Goal: Transaction & Acquisition: Purchase product/service

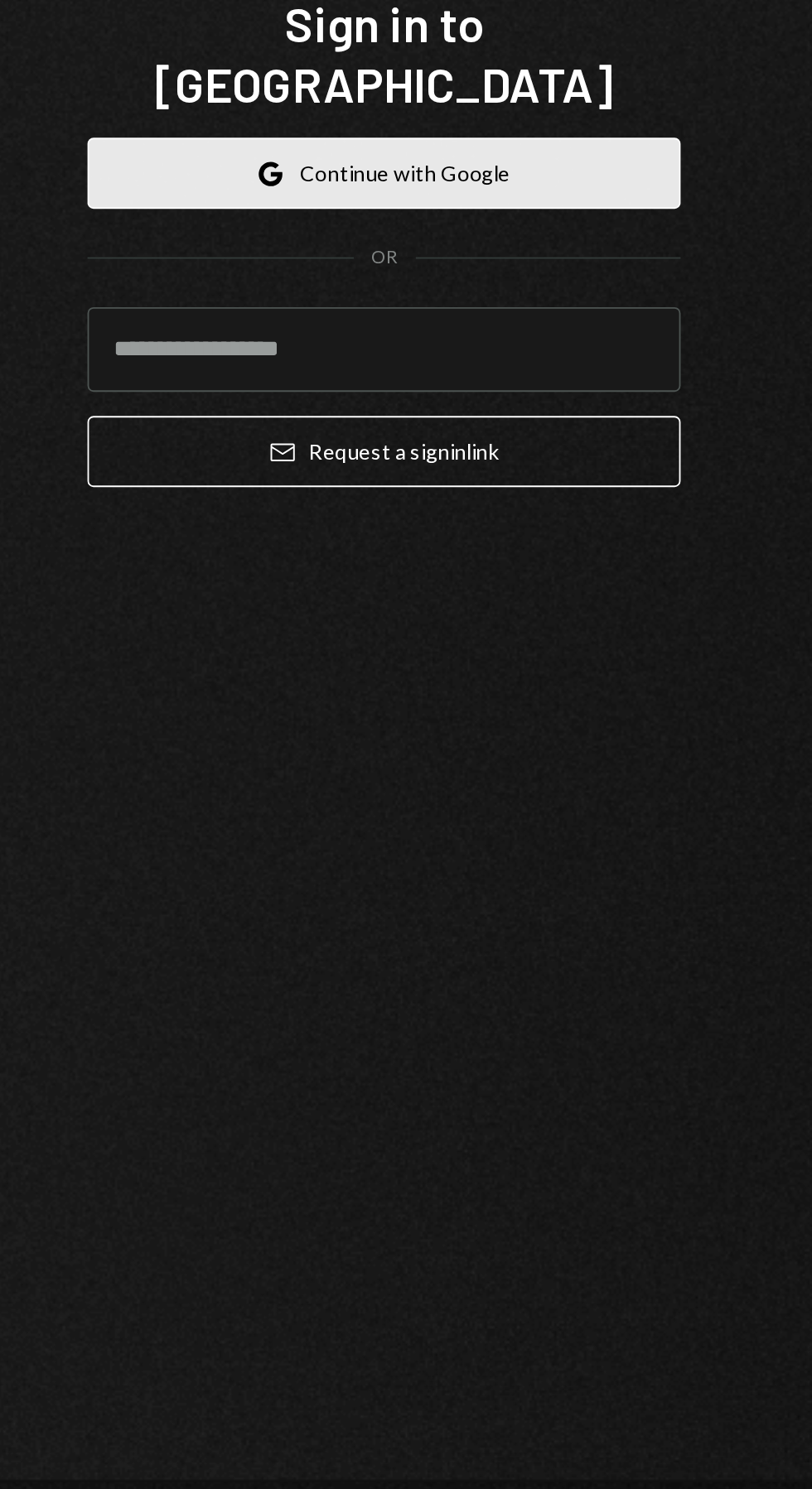
click at [391, 752] on button "Google Continue with Google" at bounding box center [405, 733] width 324 height 39
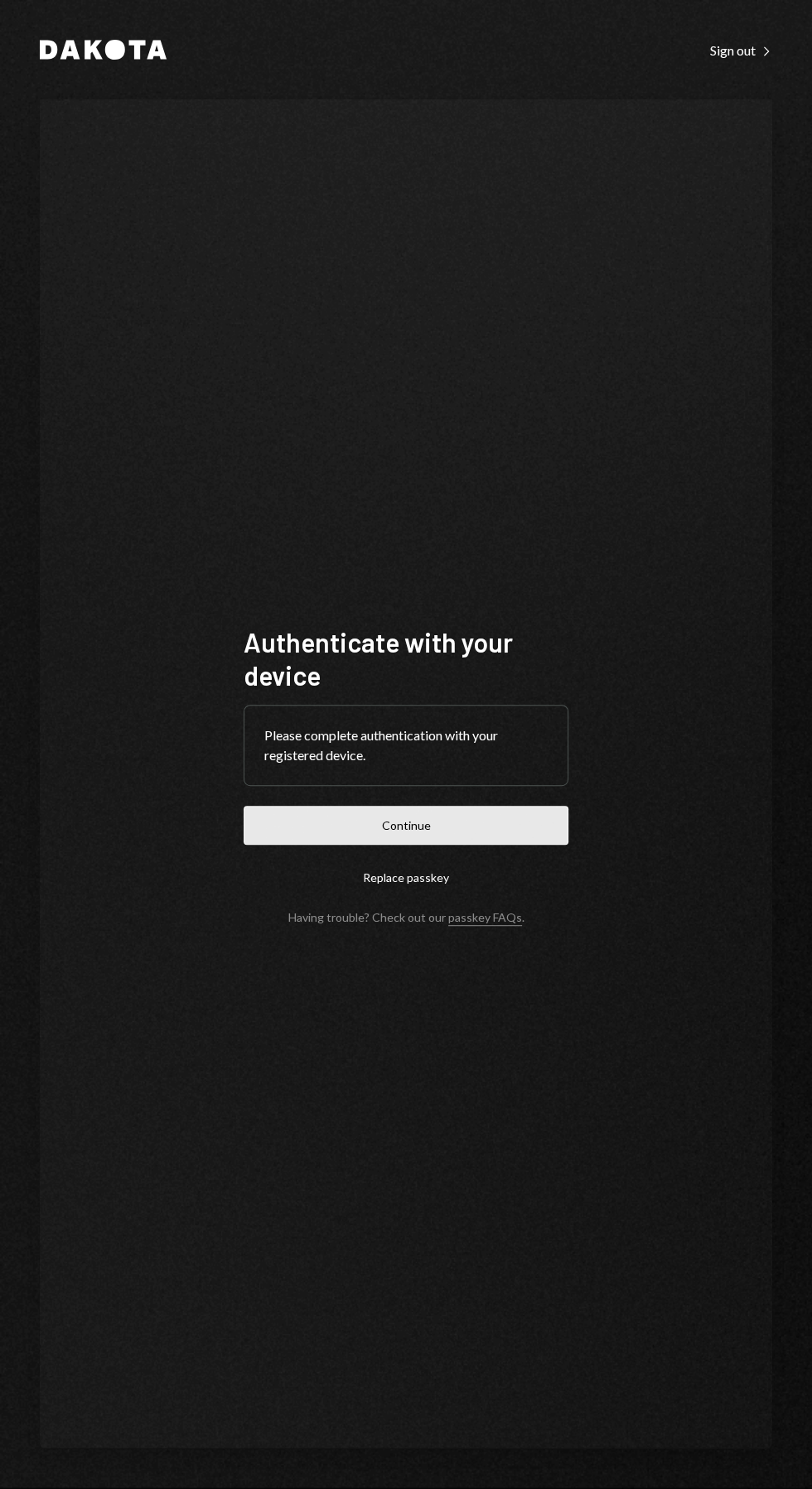
click at [483, 845] on button "Continue" at bounding box center [405, 825] width 324 height 39
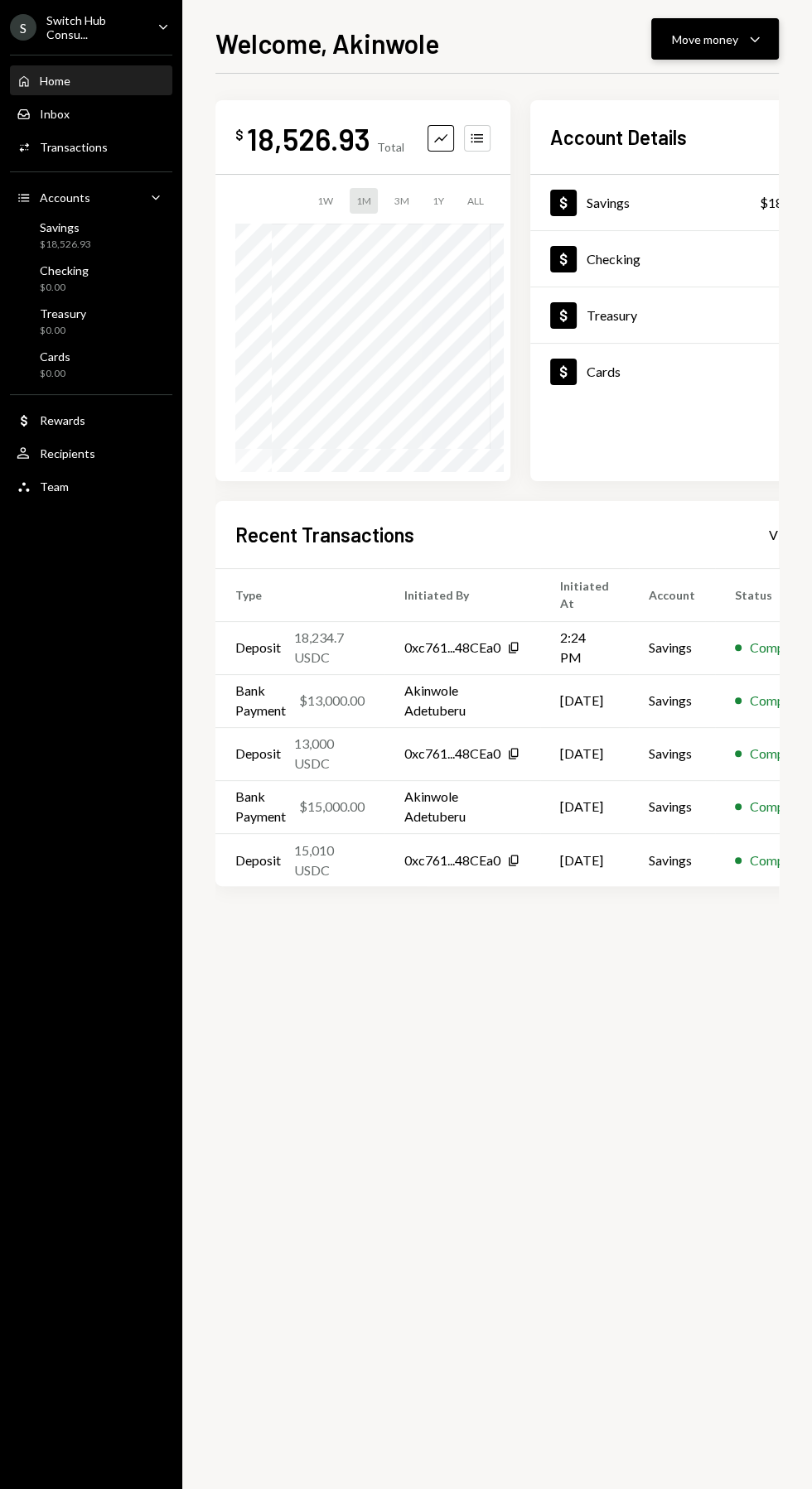
click at [715, 35] on div "Move money" at bounding box center [705, 39] width 67 height 18
click at [655, 123] on div "Transfer" at bounding box center [702, 126] width 121 height 18
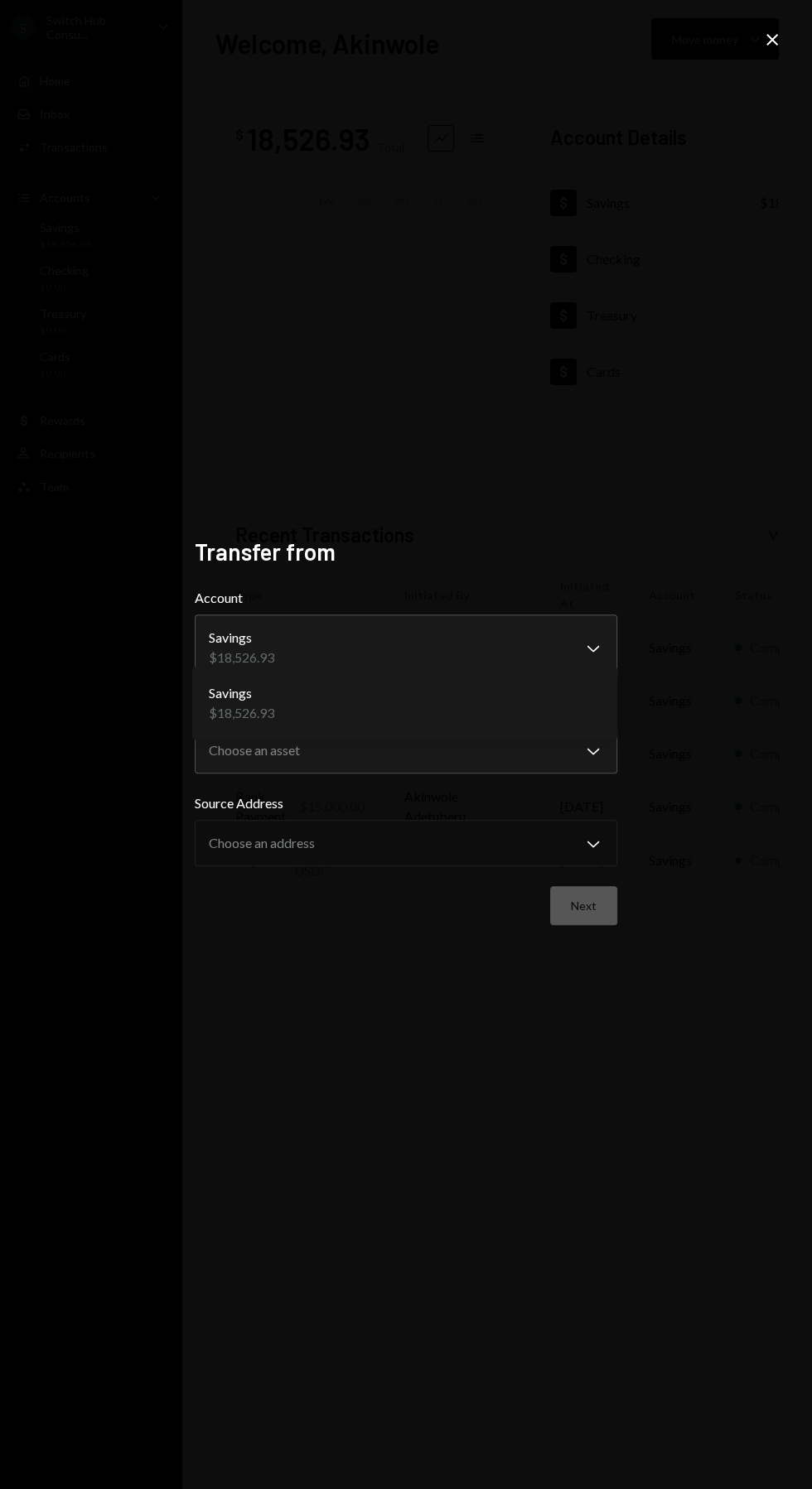
click at [521, 716] on div "Savings $18,526.93" at bounding box center [404, 703] width 411 height 60
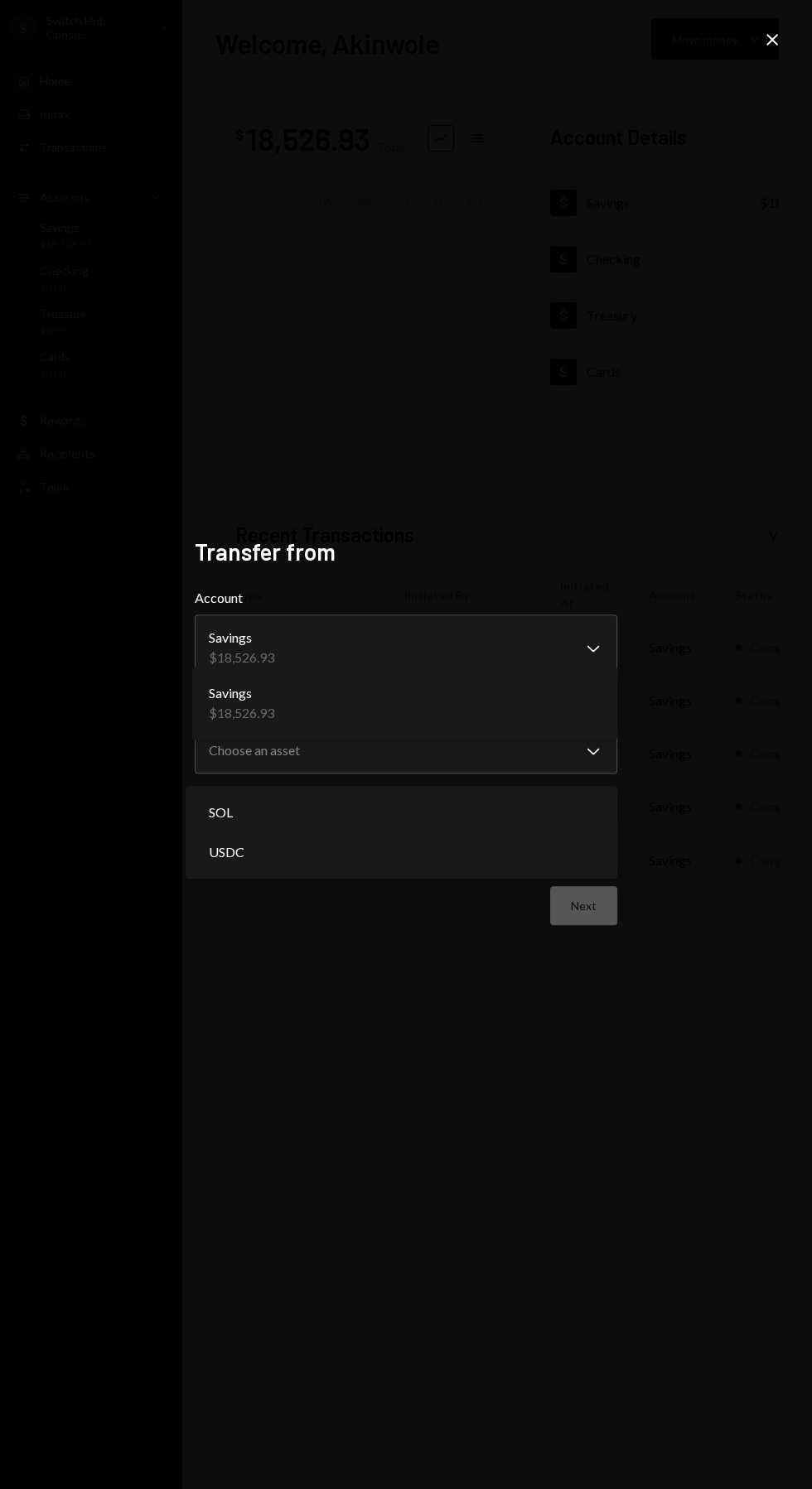
click at [559, 815] on div "SOL" at bounding box center [401, 812] width 418 height 40
click at [731, 633] on div "**********" at bounding box center [406, 744] width 812 height 1489
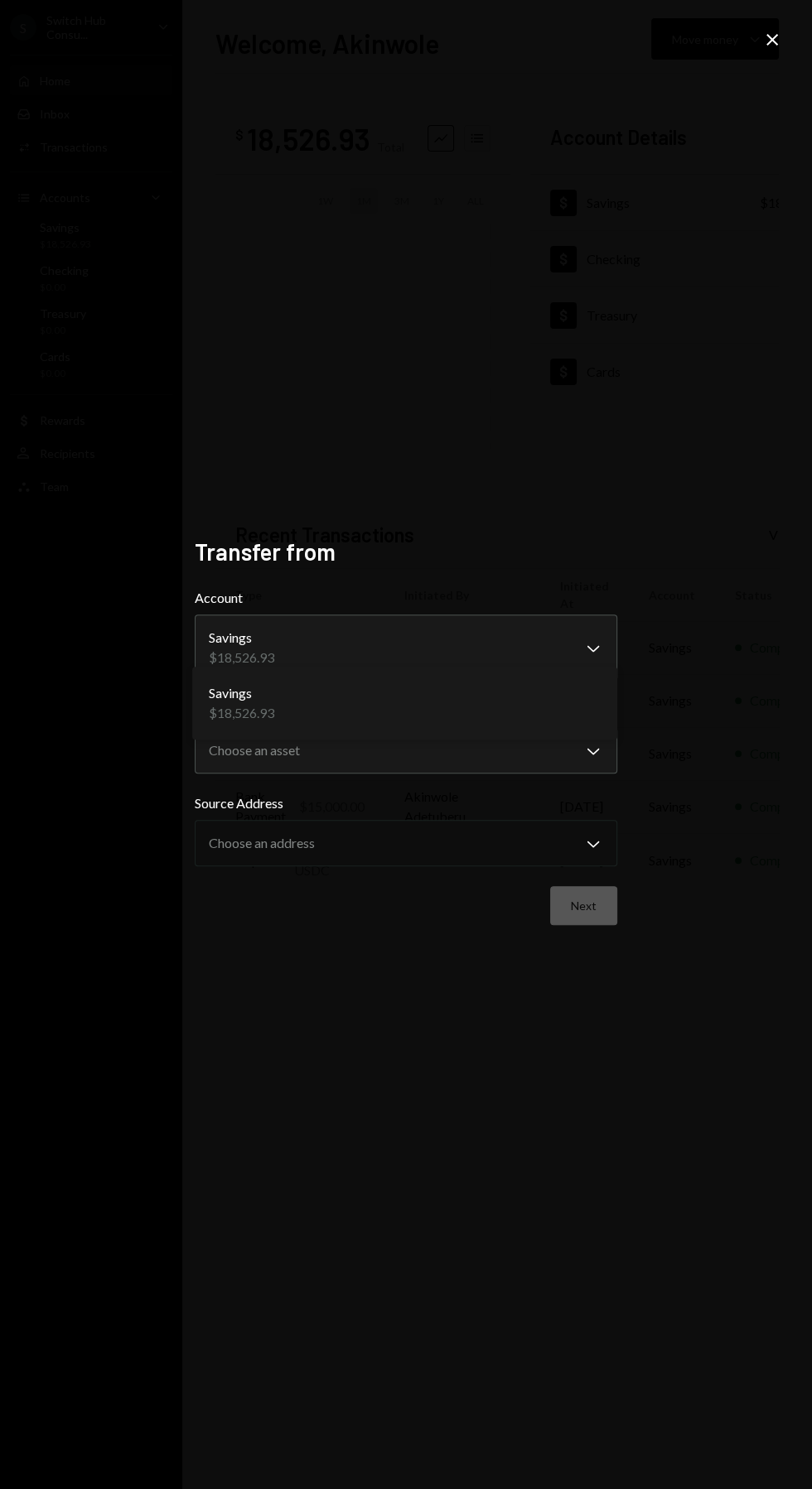
click at [772, 34] on icon "Close" at bounding box center [772, 40] width 20 height 20
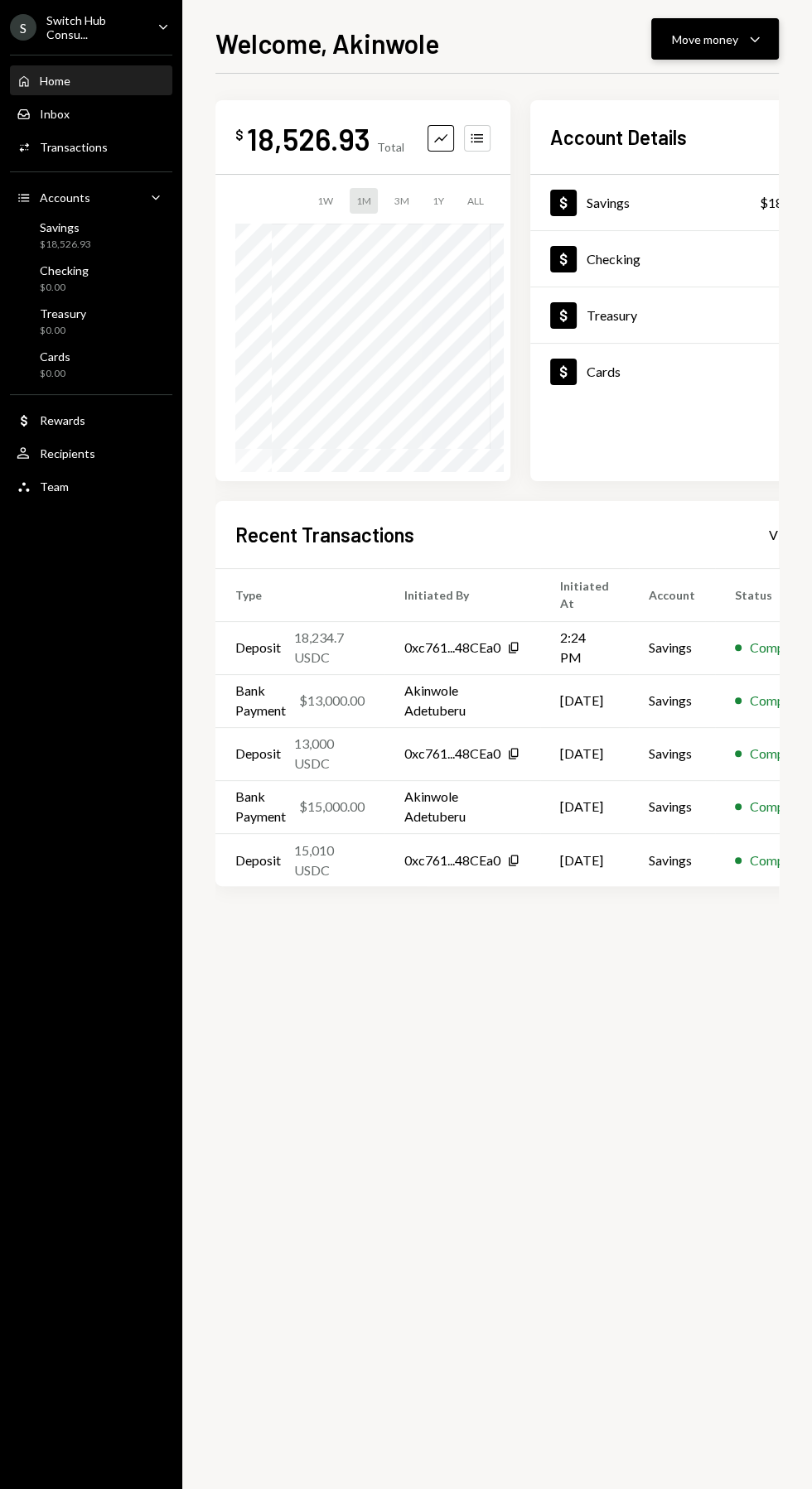
click at [706, 41] on div "Move money" at bounding box center [705, 39] width 67 height 18
click at [629, 82] on icon "Withdraw" at bounding box center [624, 88] width 15 height 15
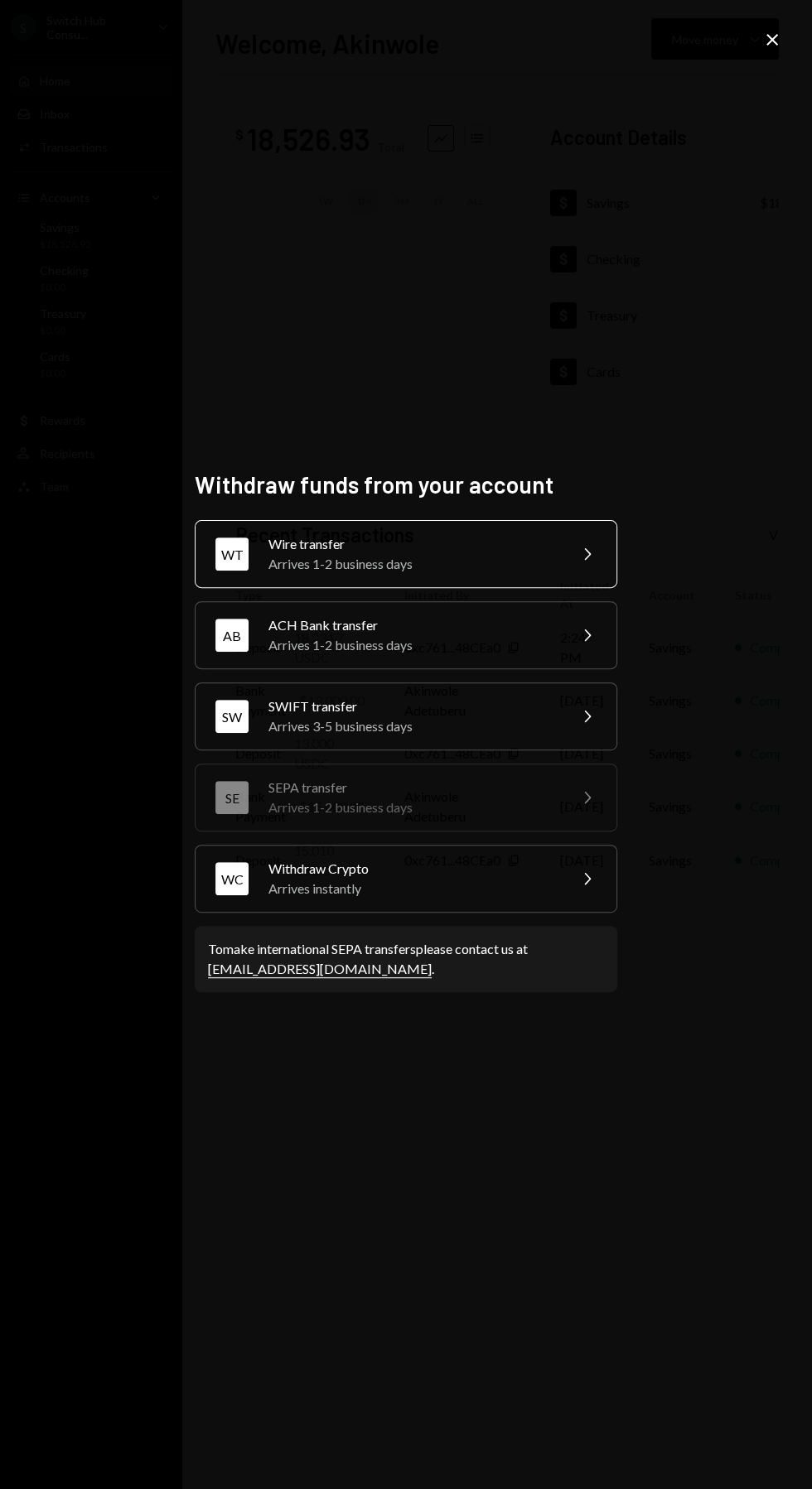
click at [558, 588] on div "WT Wire transfer Arrives 1-2 business days Chevron Right" at bounding box center [405, 553] width 422 height 68
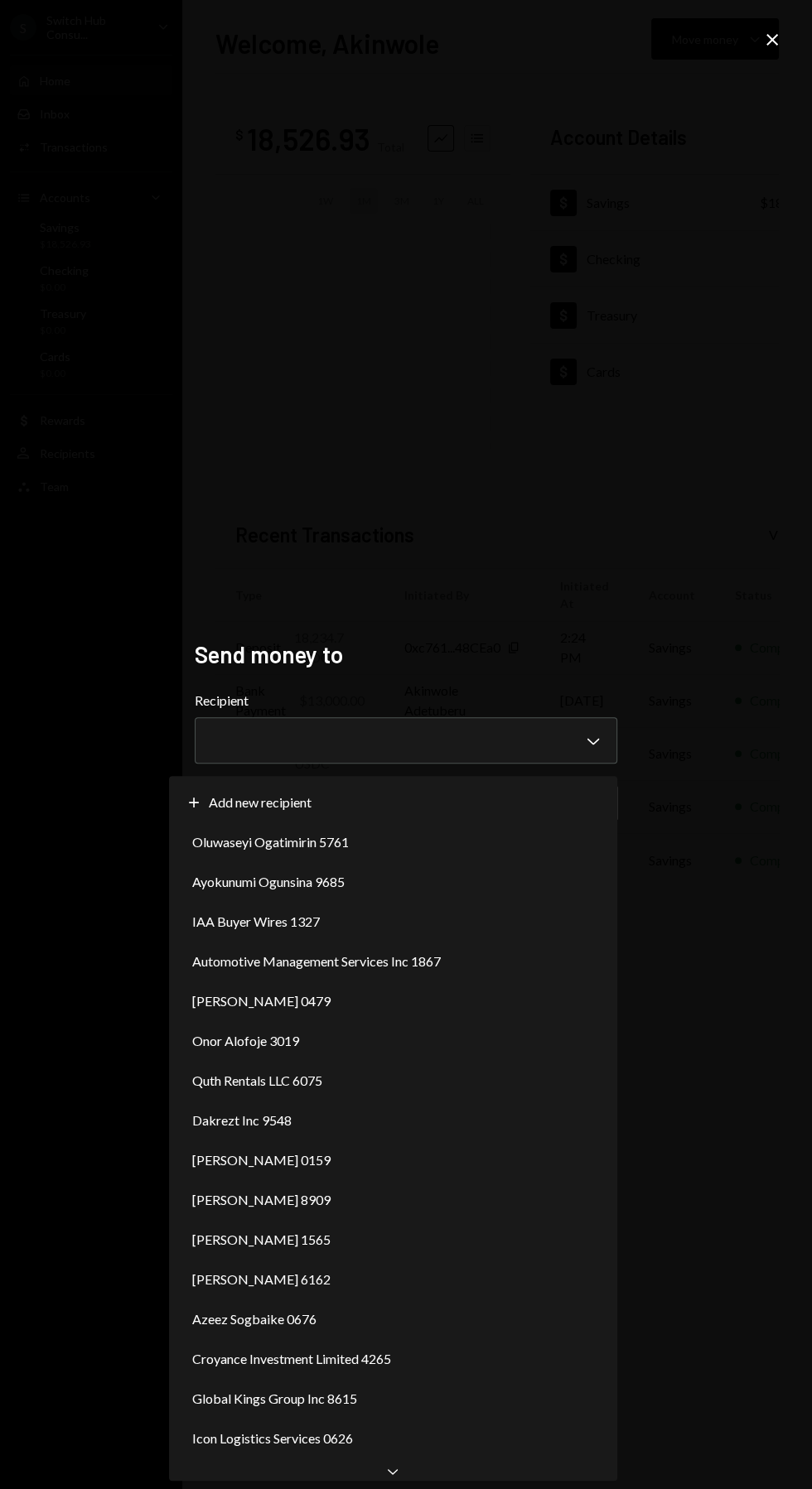
click at [495, 798] on div "Plus Add new recipient" at bounding box center [393, 802] width 434 height 40
select select "**********"
click at [399, 1365] on div "**********" at bounding box center [406, 744] width 812 height 1489
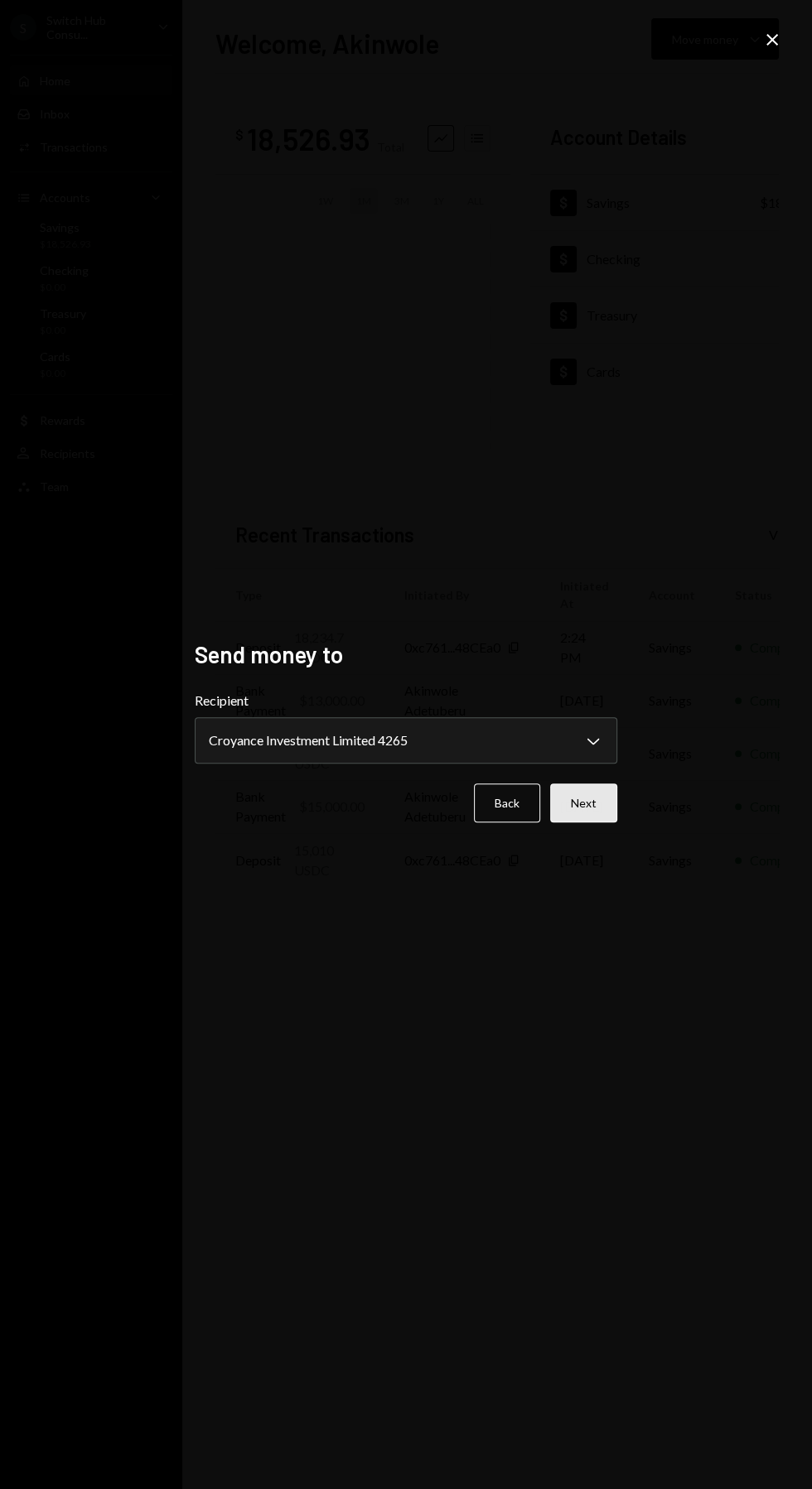
click at [605, 823] on button "Next" at bounding box center [584, 803] width 68 height 39
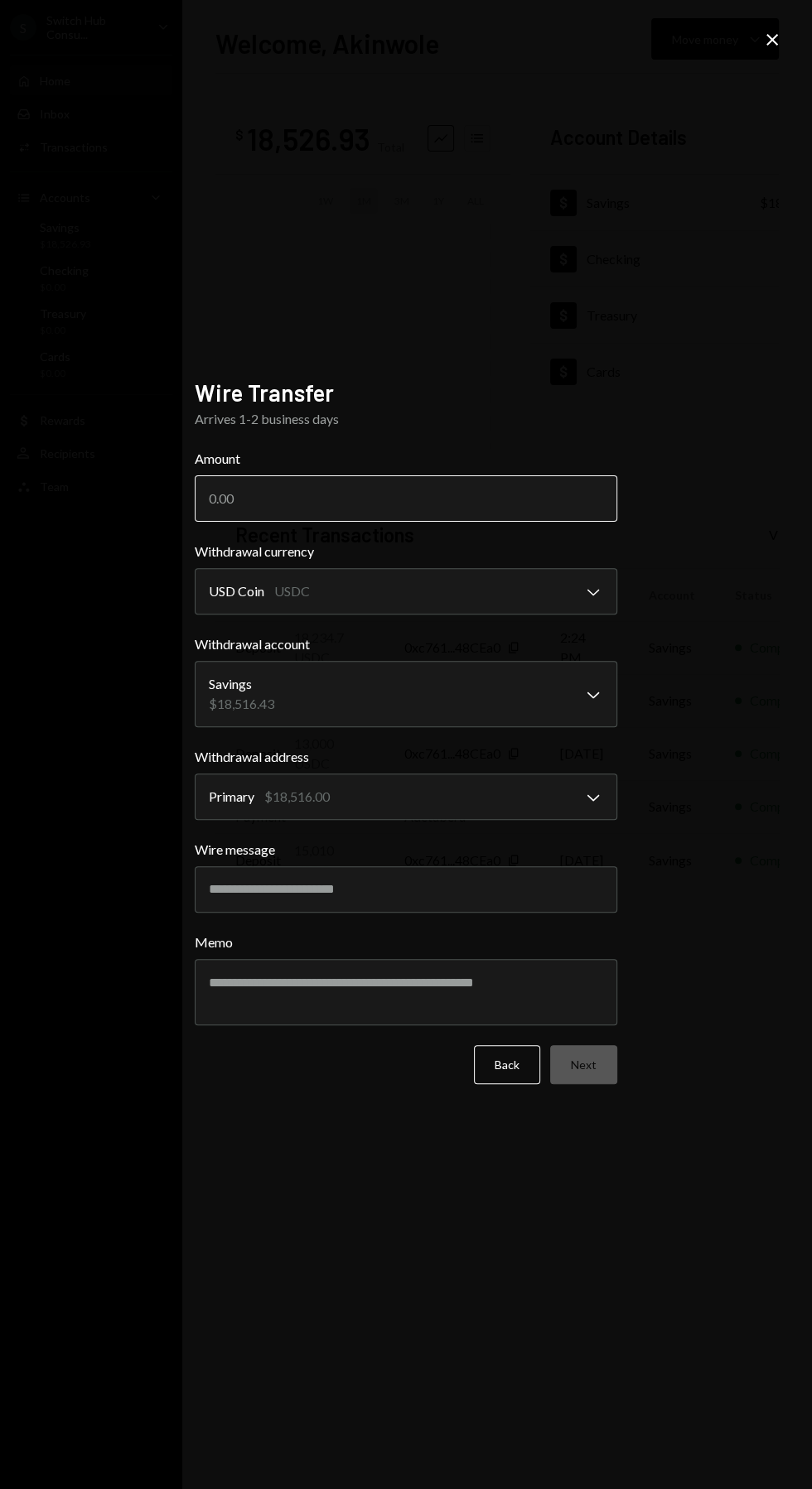
click at [502, 522] on input "Amount" at bounding box center [405, 498] width 422 height 46
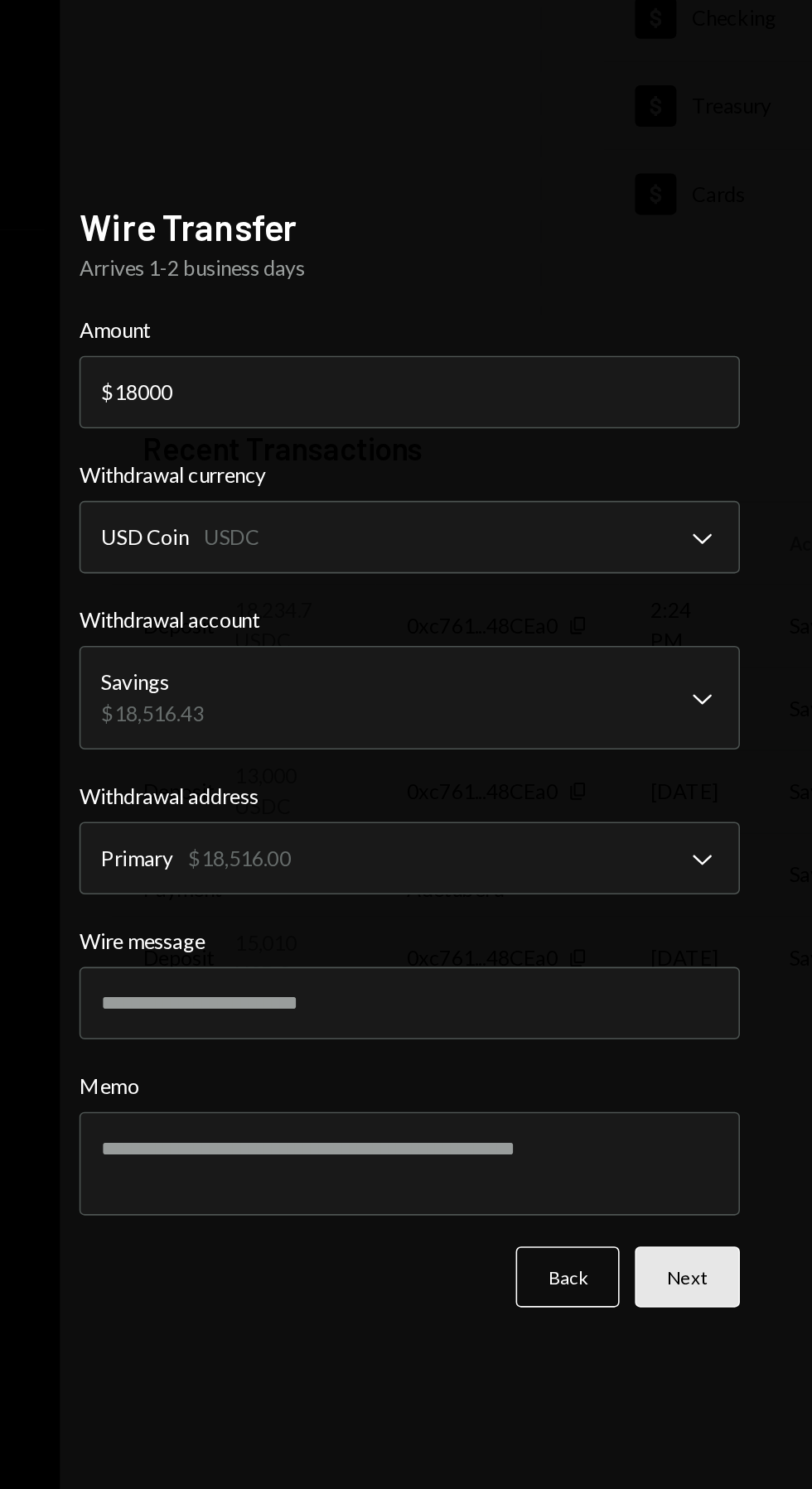
type input "18000"
click at [599, 1084] on button "Next" at bounding box center [584, 1064] width 68 height 39
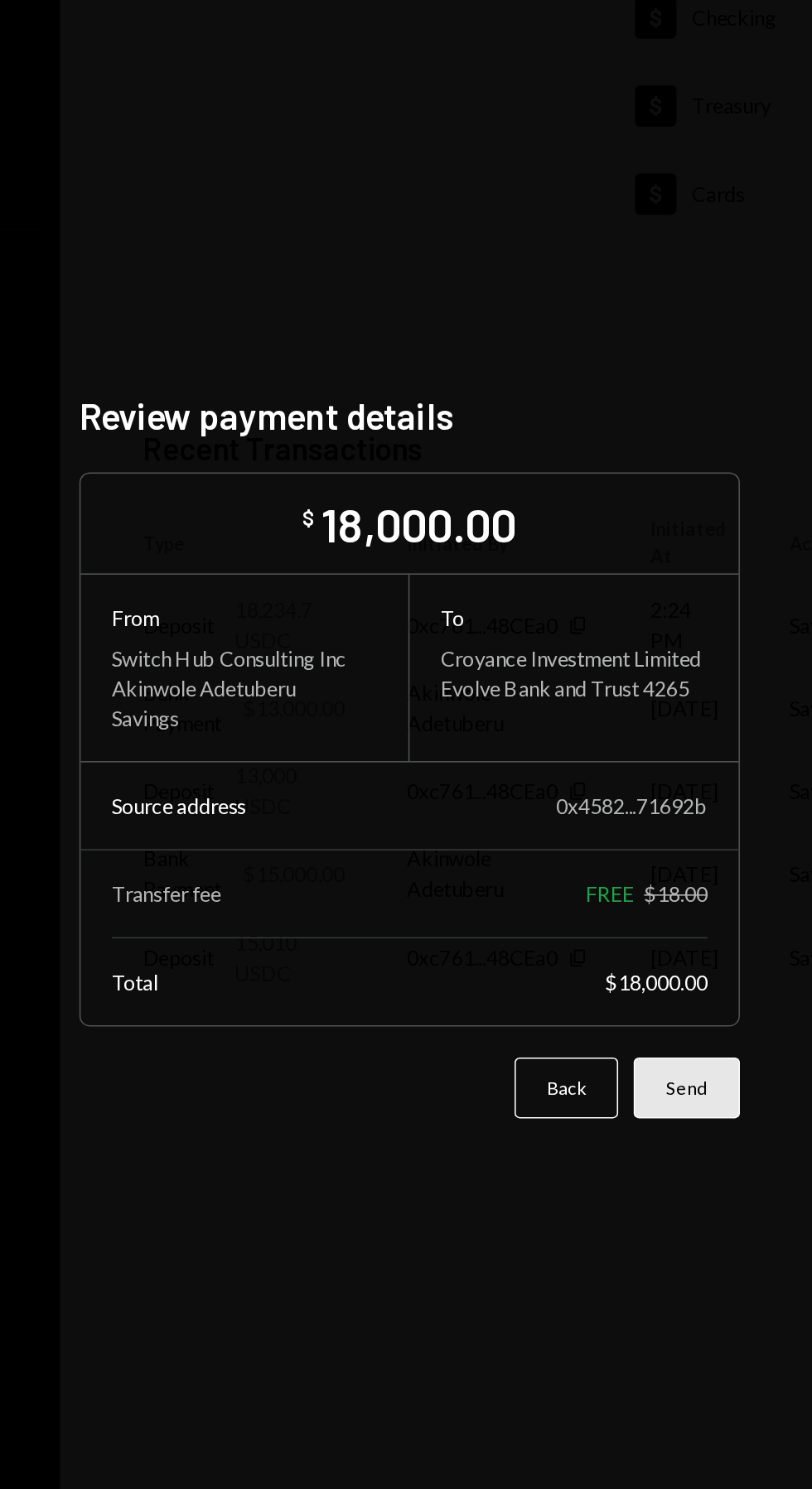
click at [599, 963] on button "Send" at bounding box center [583, 944] width 68 height 39
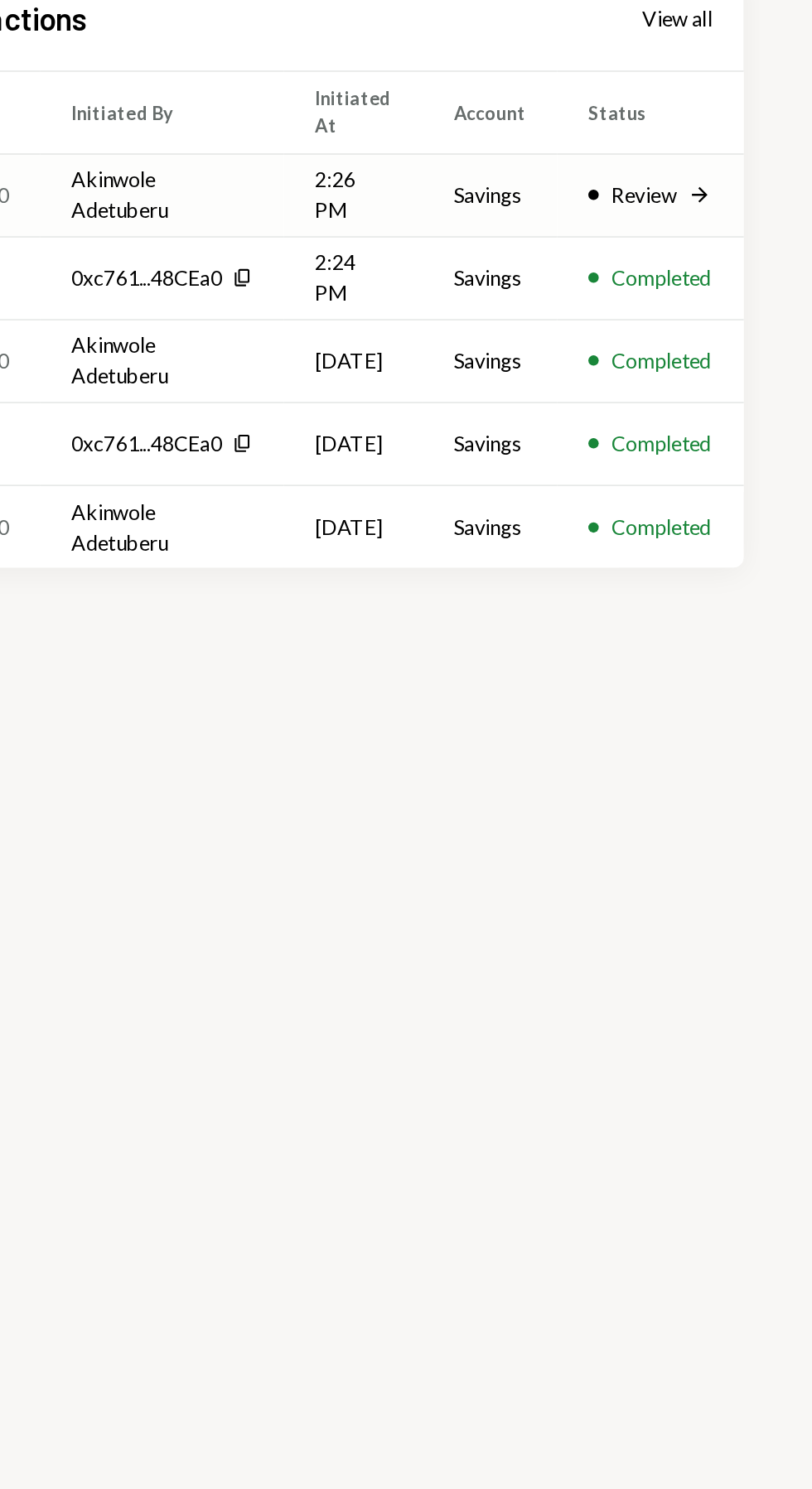
click at [716, 656] on div "Review" at bounding box center [704, 648] width 42 height 20
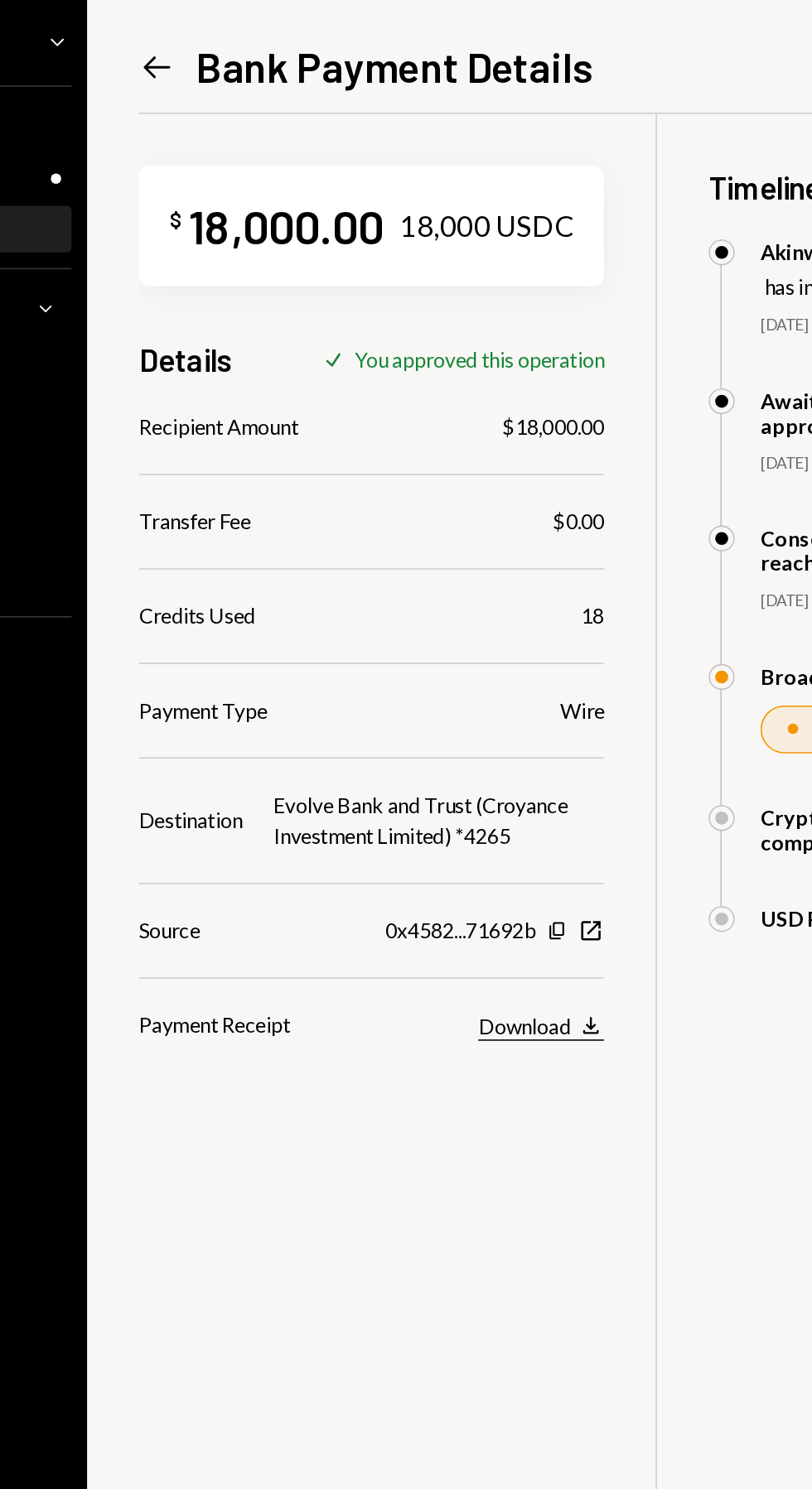
click at [505, 651] on icon "button" at bounding box center [504, 657] width 10 height 11
